Goal: Task Accomplishment & Management: Manage account settings

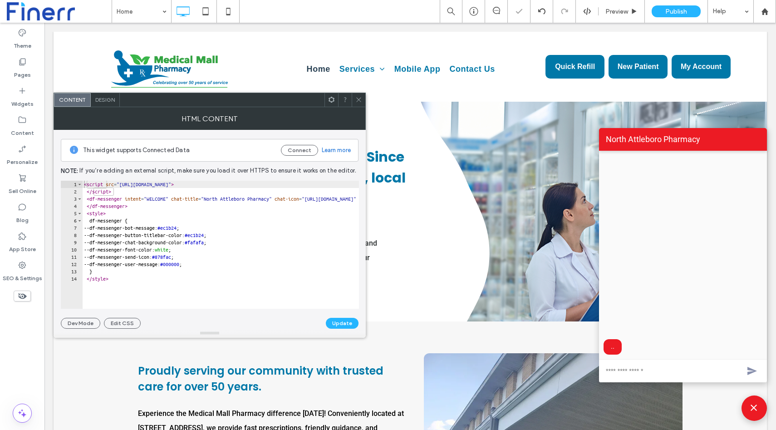
click at [331, 102] on use at bounding box center [332, 100] width 6 height 6
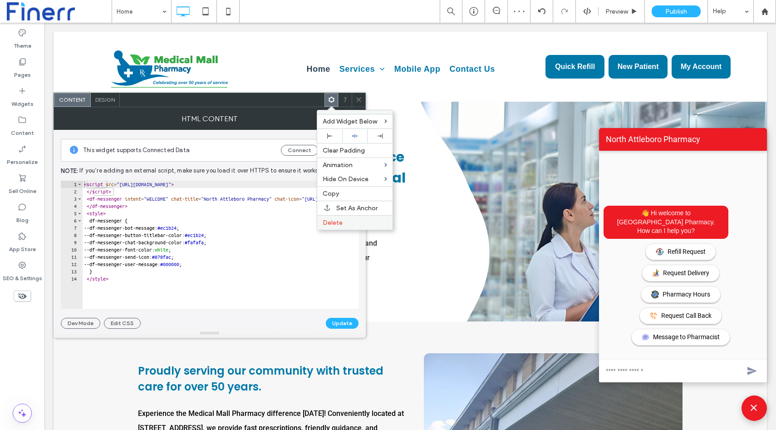
click at [343, 221] on label "Delete" at bounding box center [355, 223] width 64 height 8
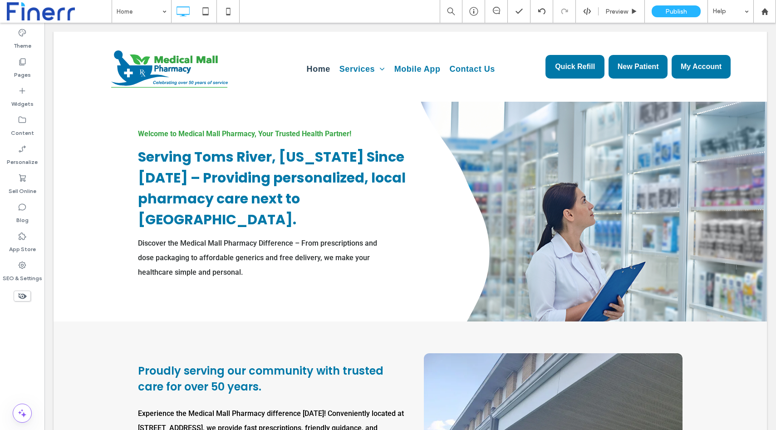
click at [210, 15] on icon at bounding box center [206, 11] width 18 height 18
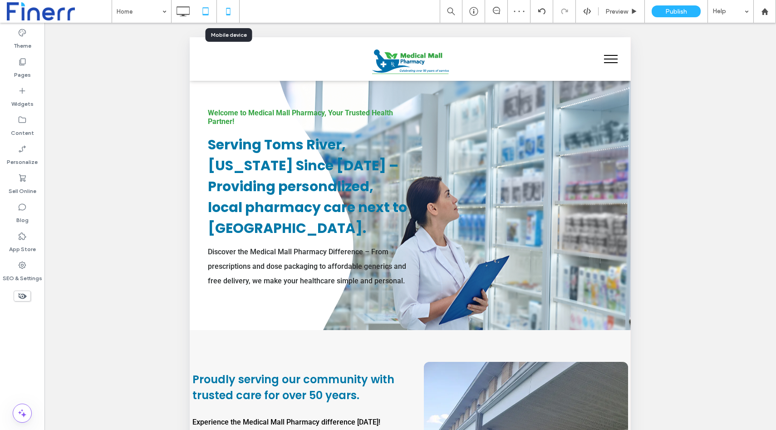
click at [230, 17] on icon at bounding box center [228, 11] width 18 height 18
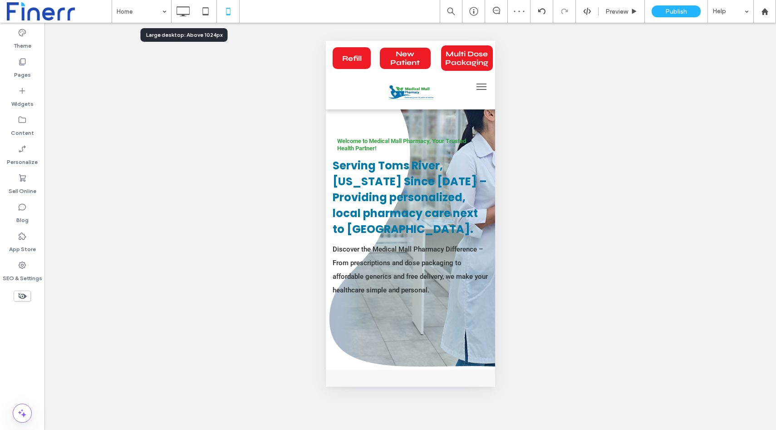
click at [182, 16] on use at bounding box center [183, 11] width 13 height 10
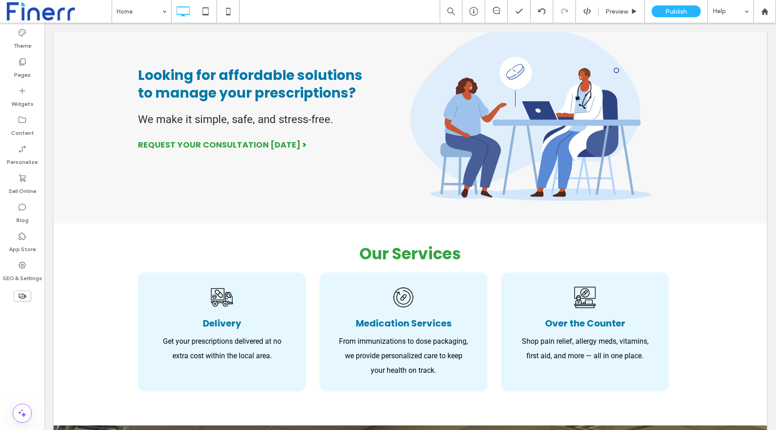
scroll to position [818, 0]
